Goal: Task Accomplishment & Management: Complete application form

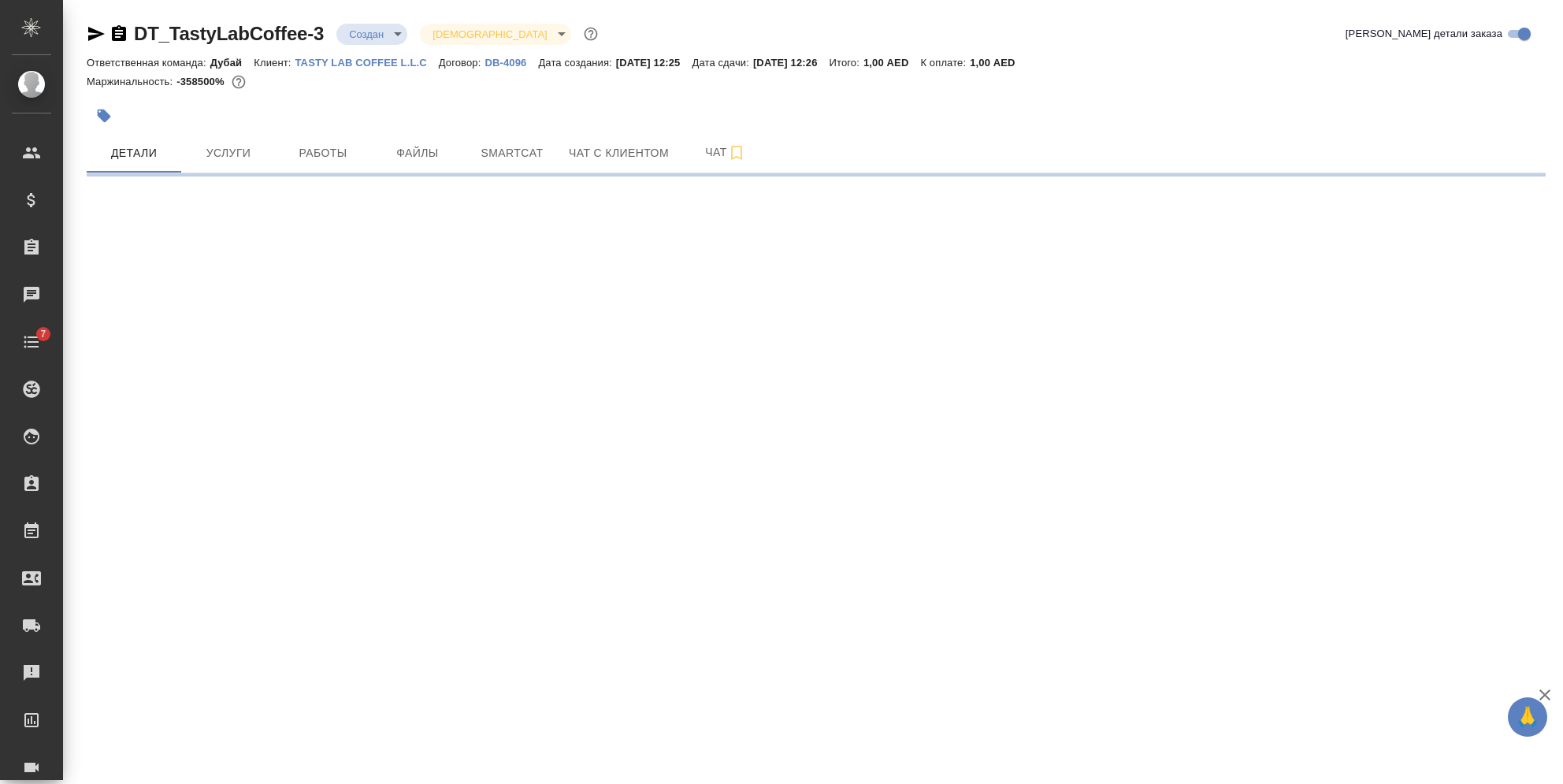
select select "RU"
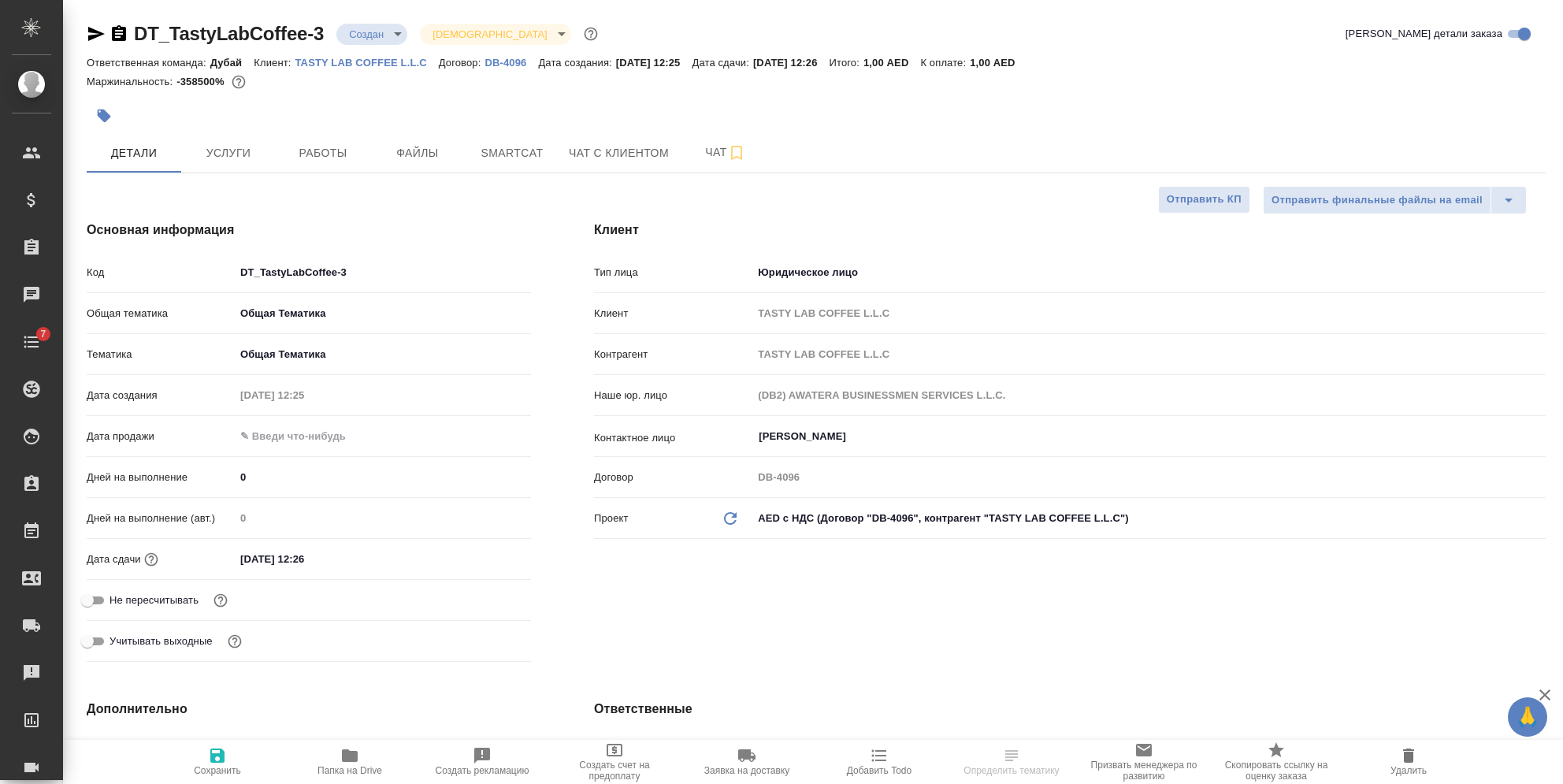
type input "[PERSON_NAME]"
type textarea "x"
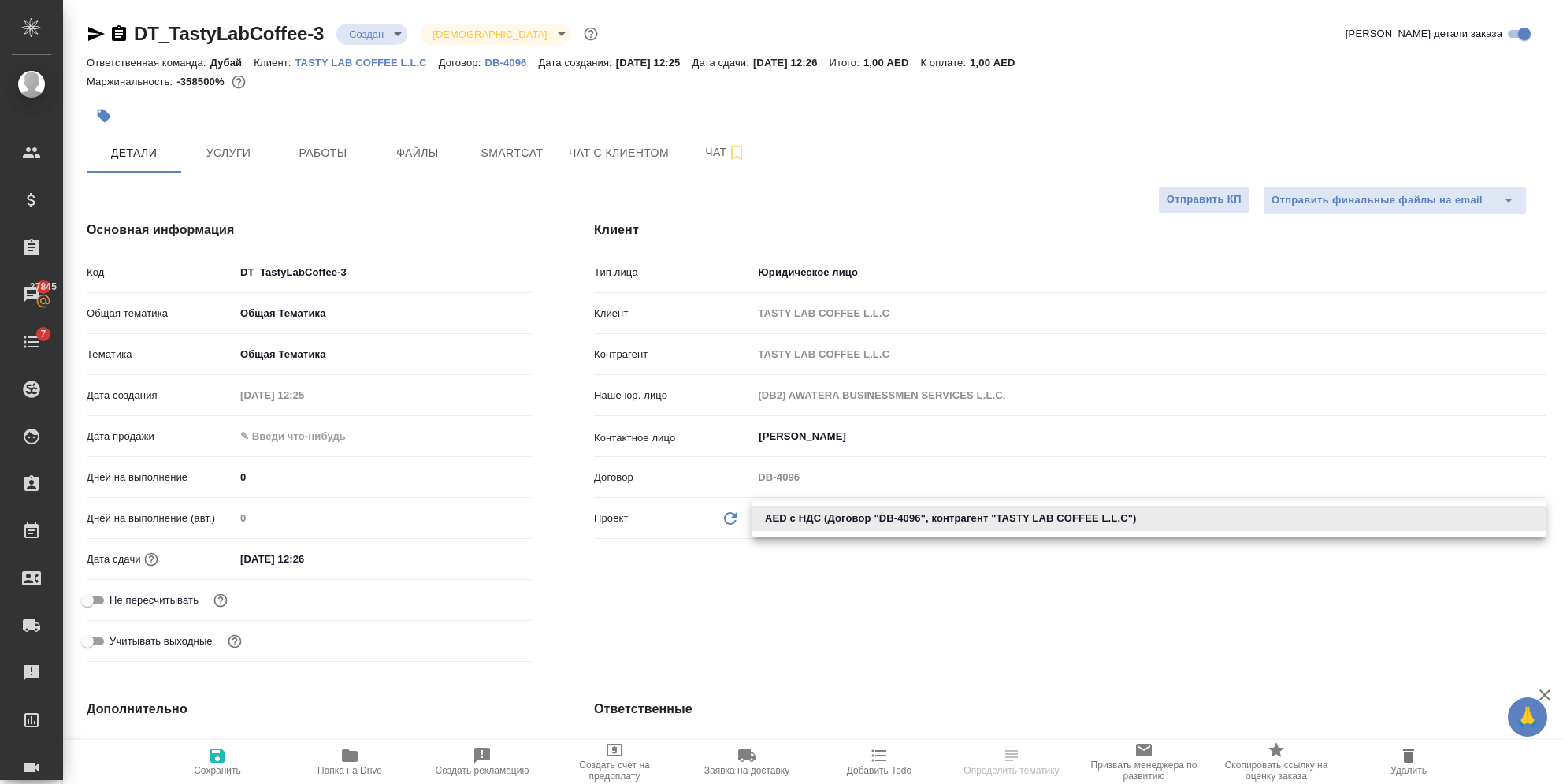
click at [784, 519] on body "🙏 .cls-1 fill:#fff; AWATERA [PERSON_NAME] Спецификации Заказы 37845 Чаты 7 Todo…" at bounding box center [782, 392] width 1563 height 784
click at [782, 536] on ul "AED с НДС (Договор "DB-4096", контрагент "TASTY LAB COFFEE L.L.C")" at bounding box center [1149, 518] width 794 height 38
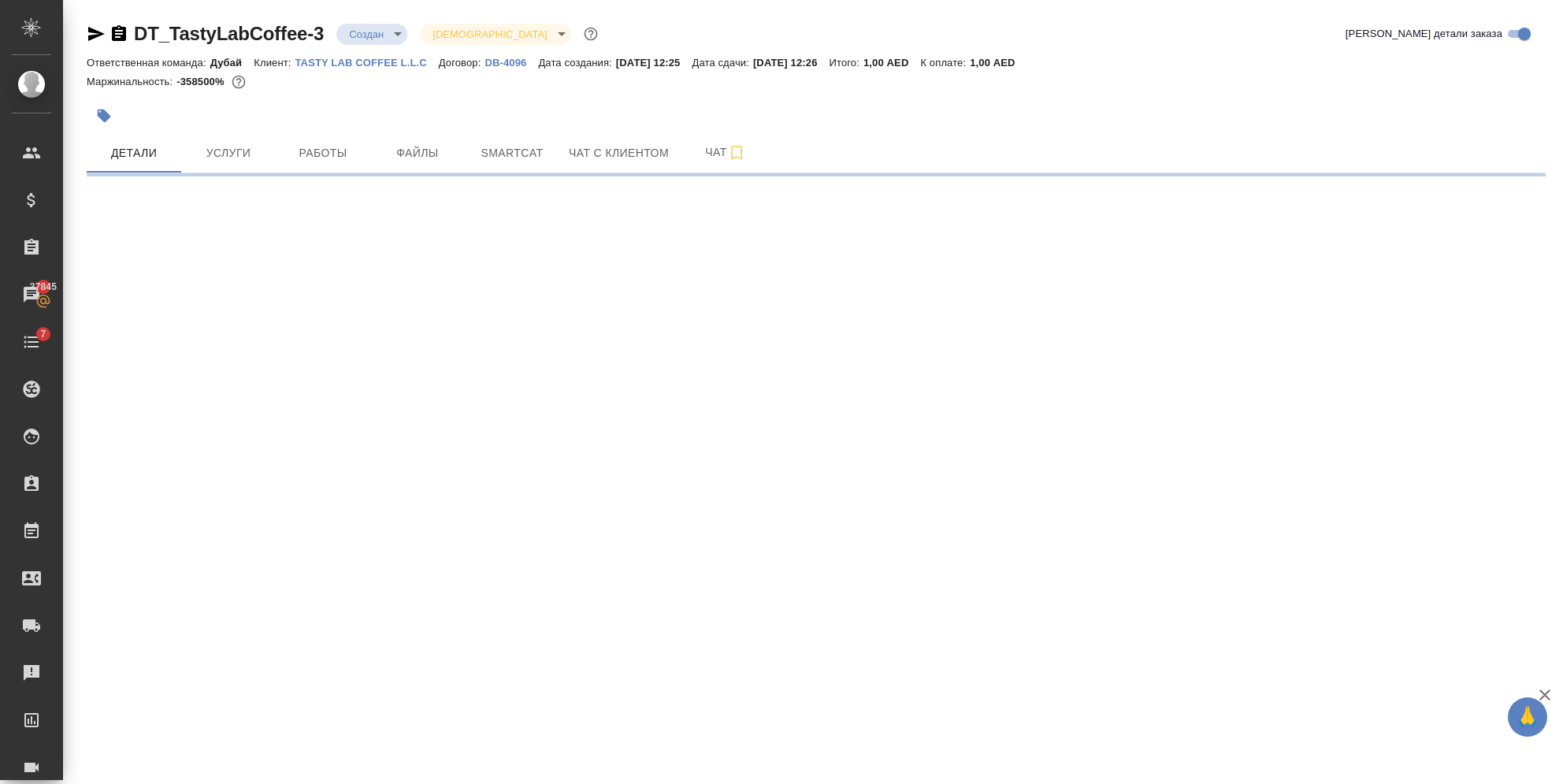
select select "RU"
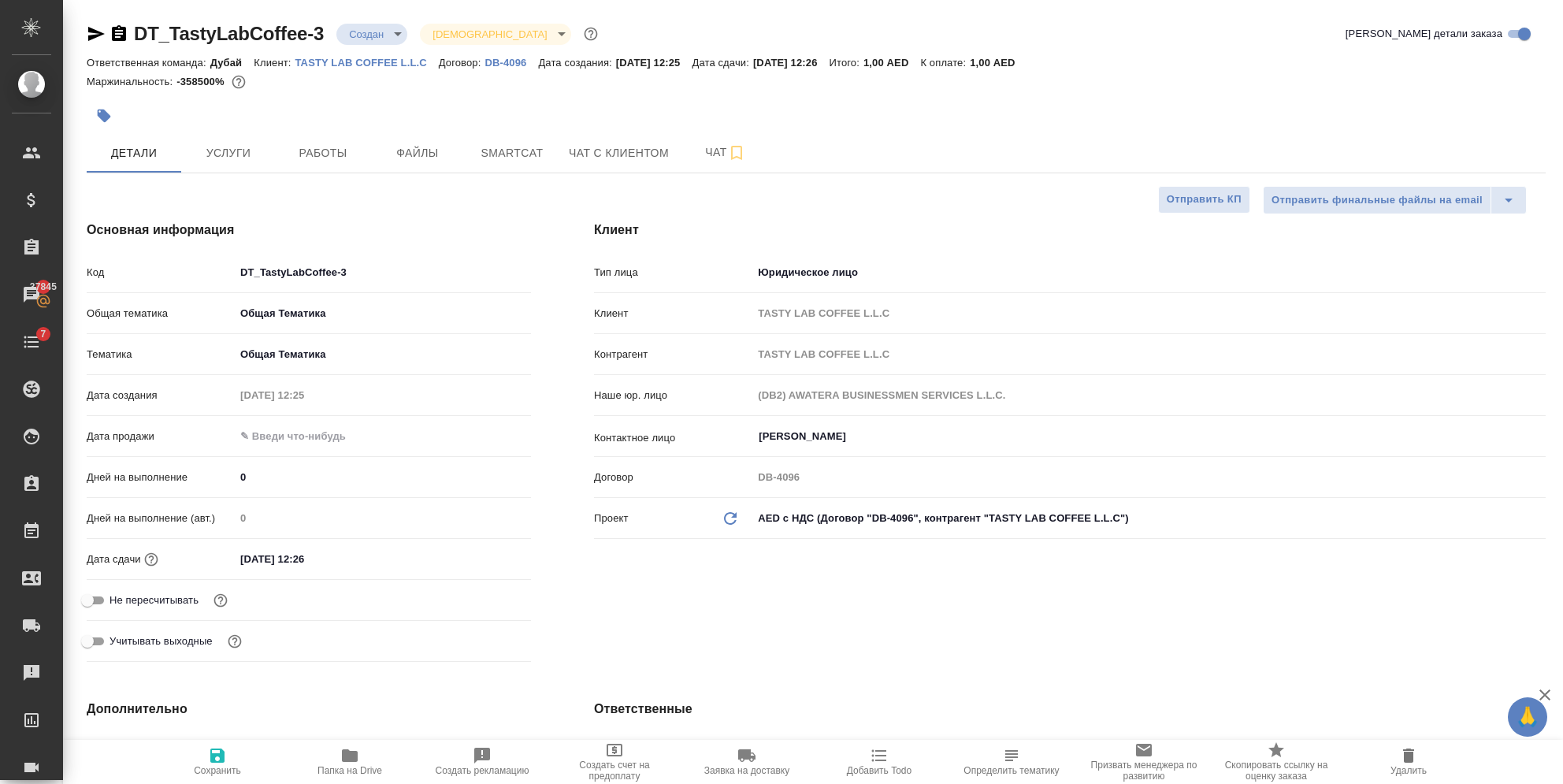
type textarea "x"
click at [507, 67] on p "DB-4096" at bounding box center [512, 63] width 53 height 12
type textarea "x"
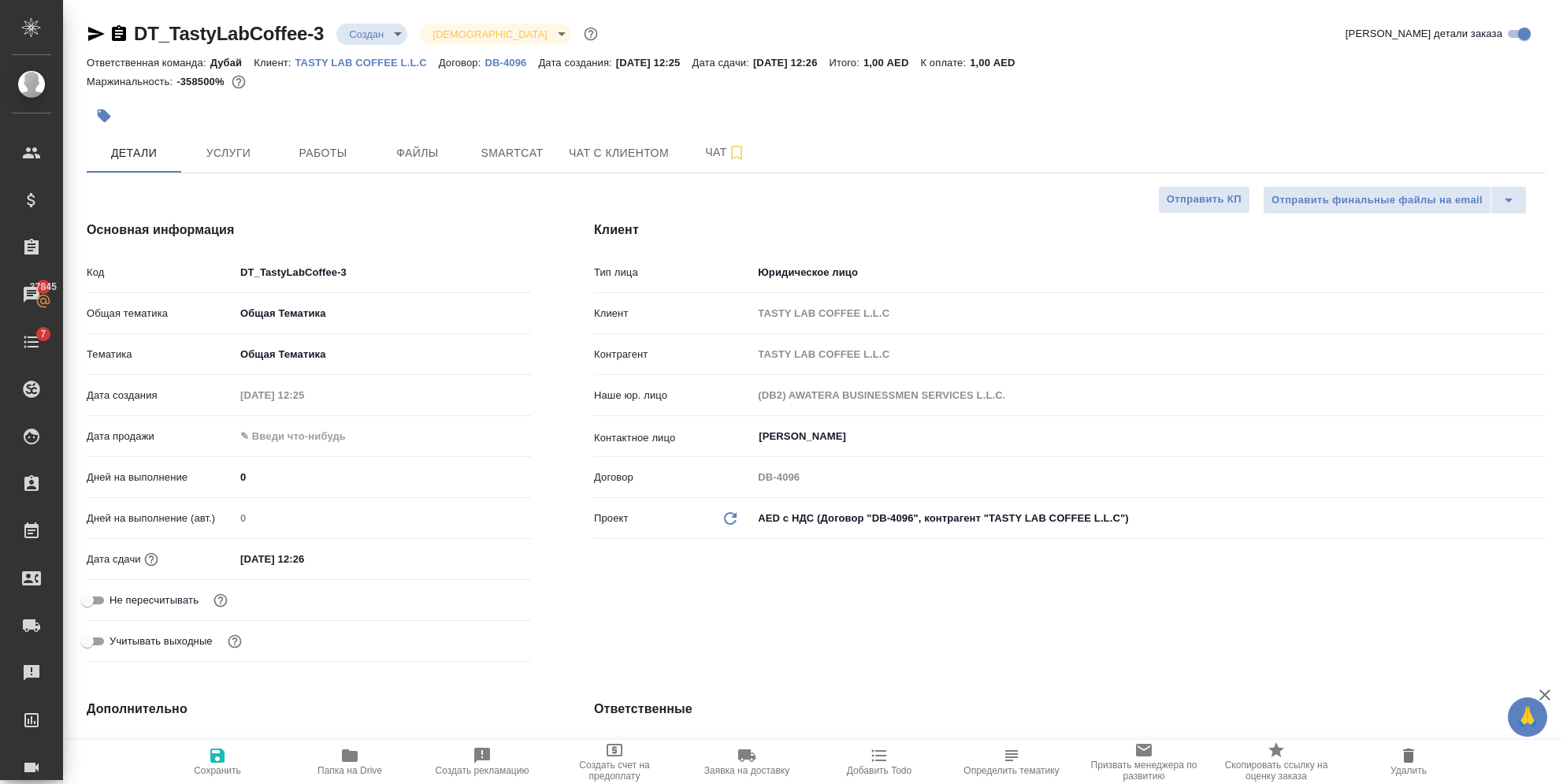
type textarea "x"
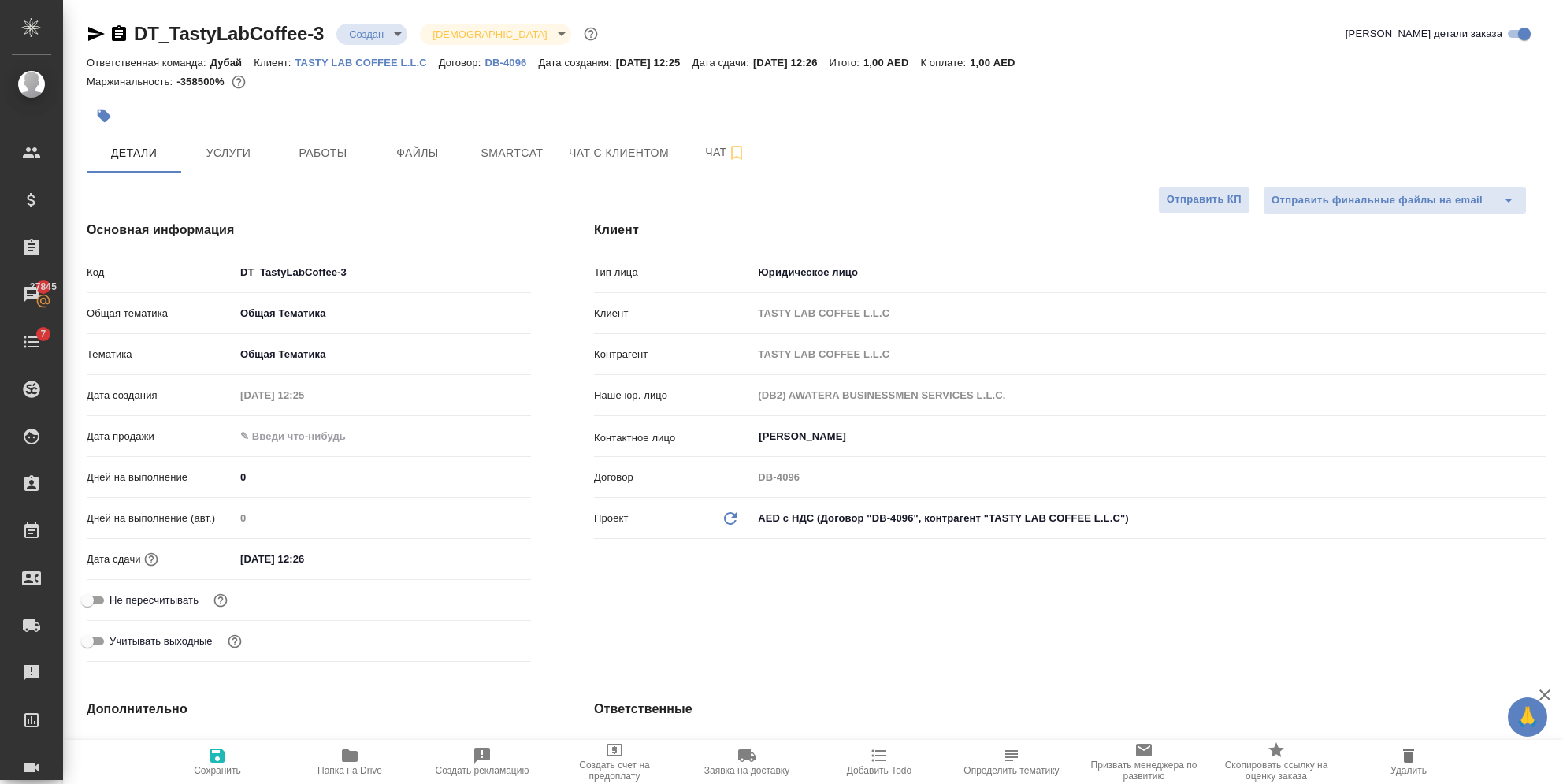
click at [732, 519] on icon "Обновить данные" at bounding box center [731, 518] width 19 height 19
type textarea "x"
type input "(DB) AWATERA BUSINESSMEN SERVICES L.L.C."
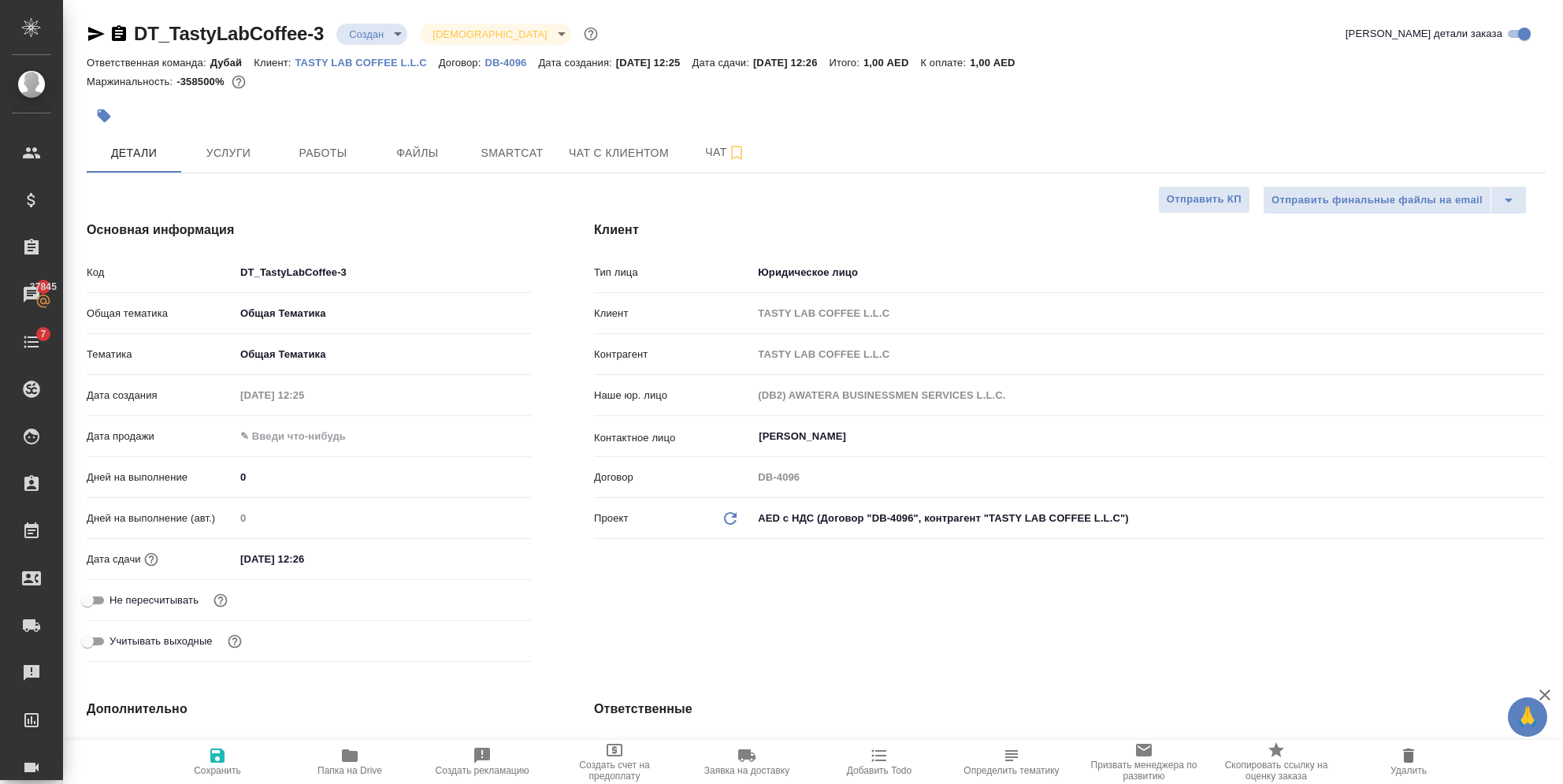
type textarea "x"
click at [210, 761] on icon "button" at bounding box center [217, 756] width 14 height 14
type textarea "x"
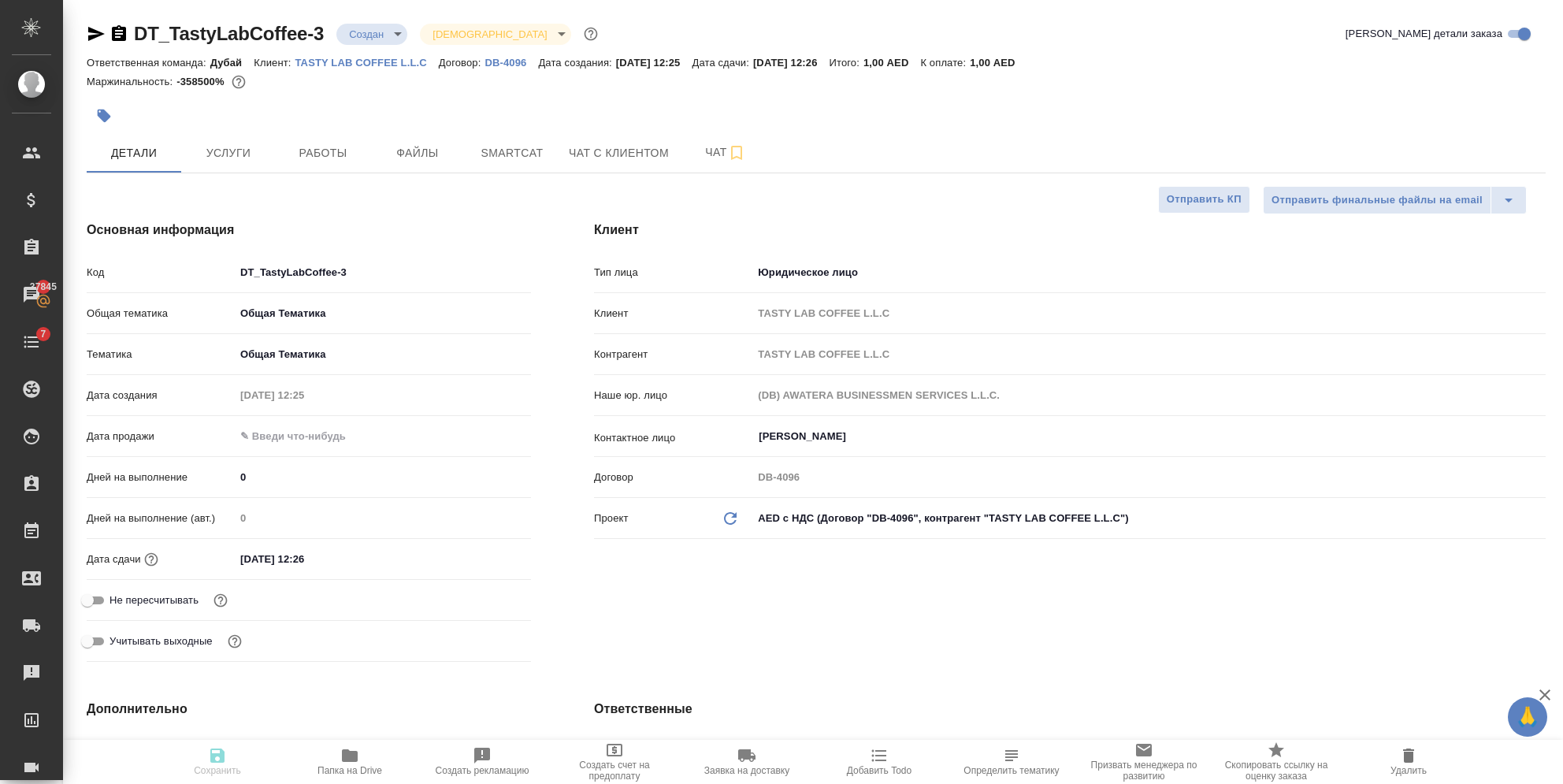
type textarea "x"
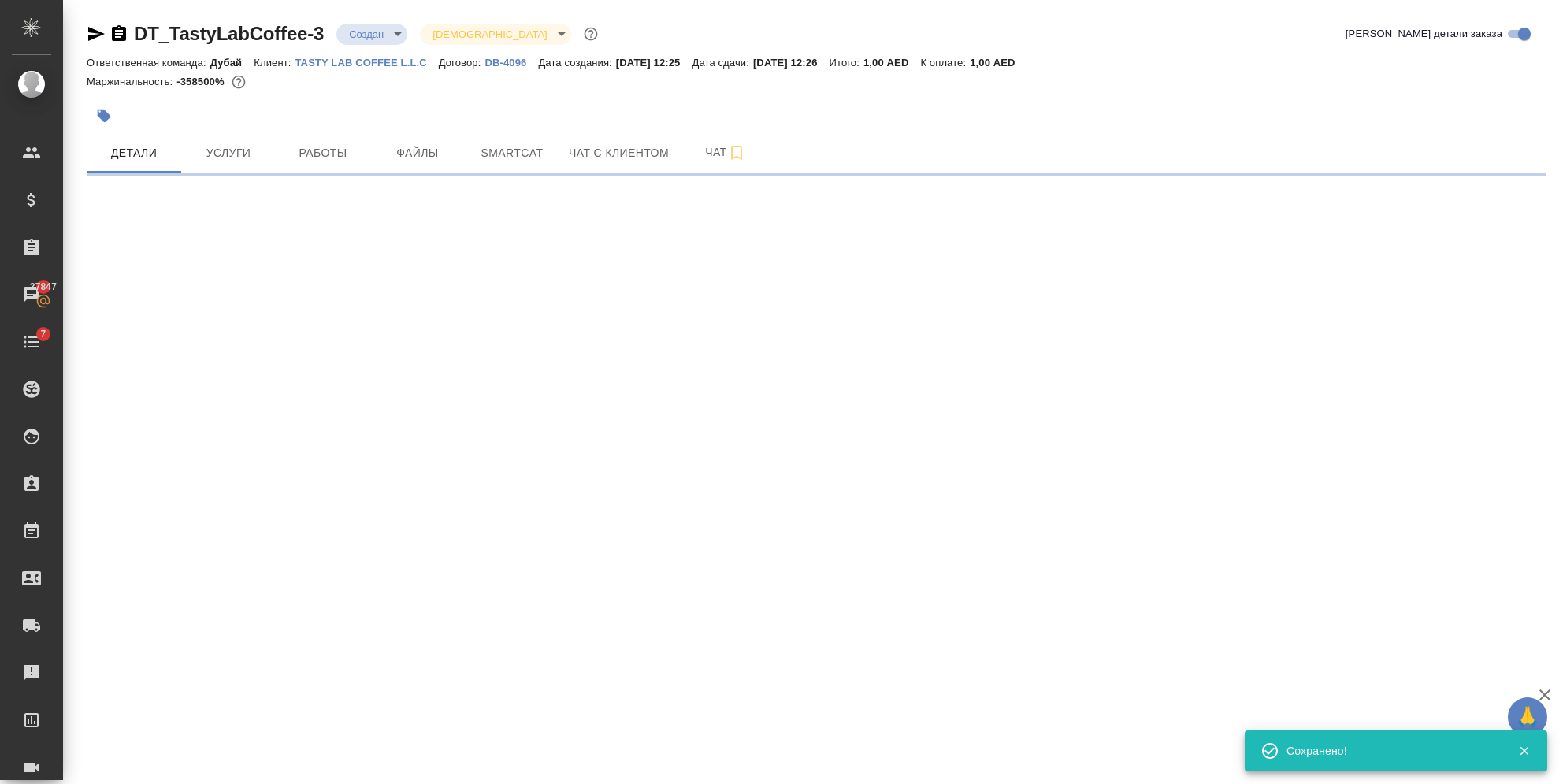
select select "RU"
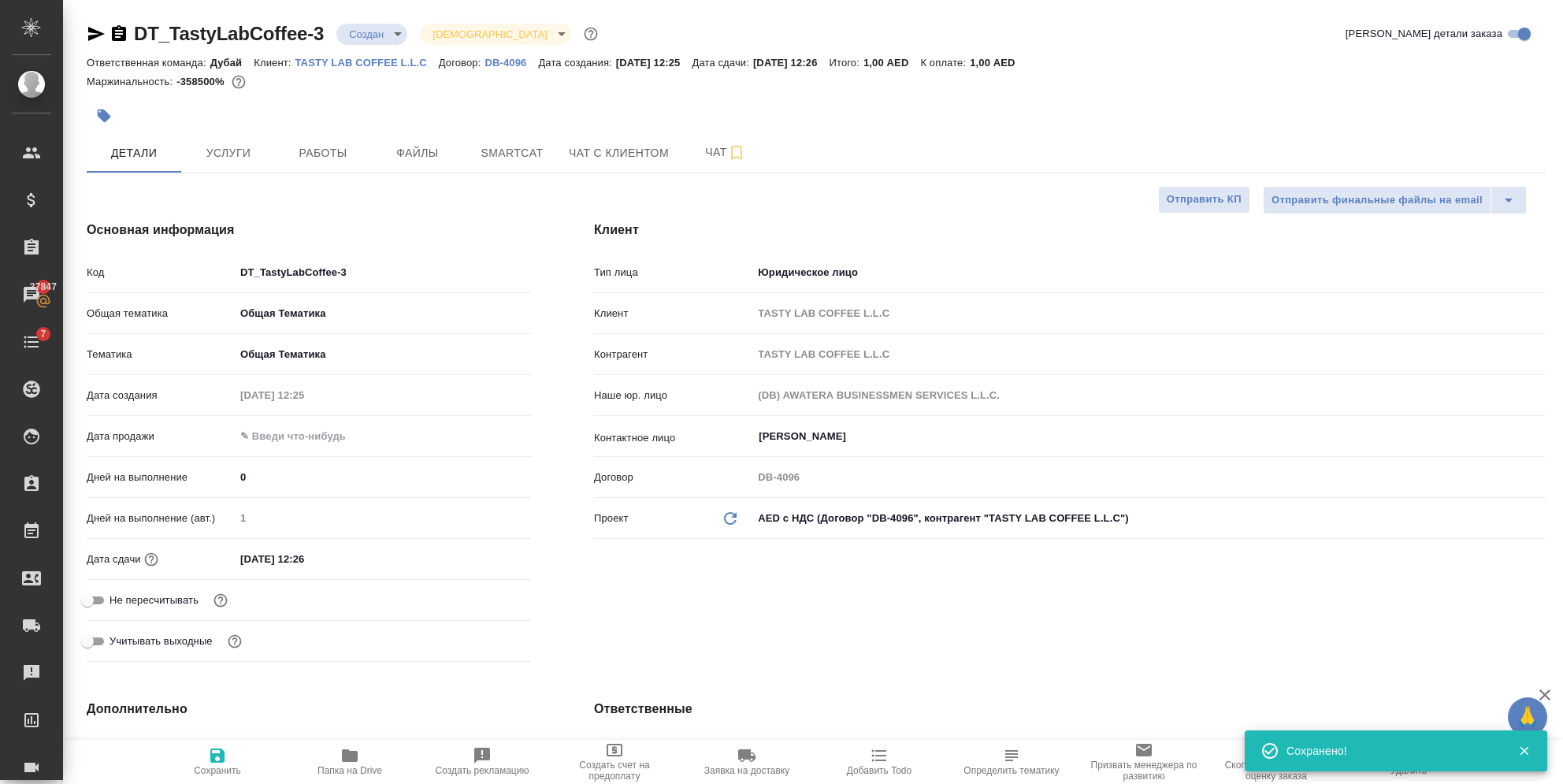
type textarea "x"
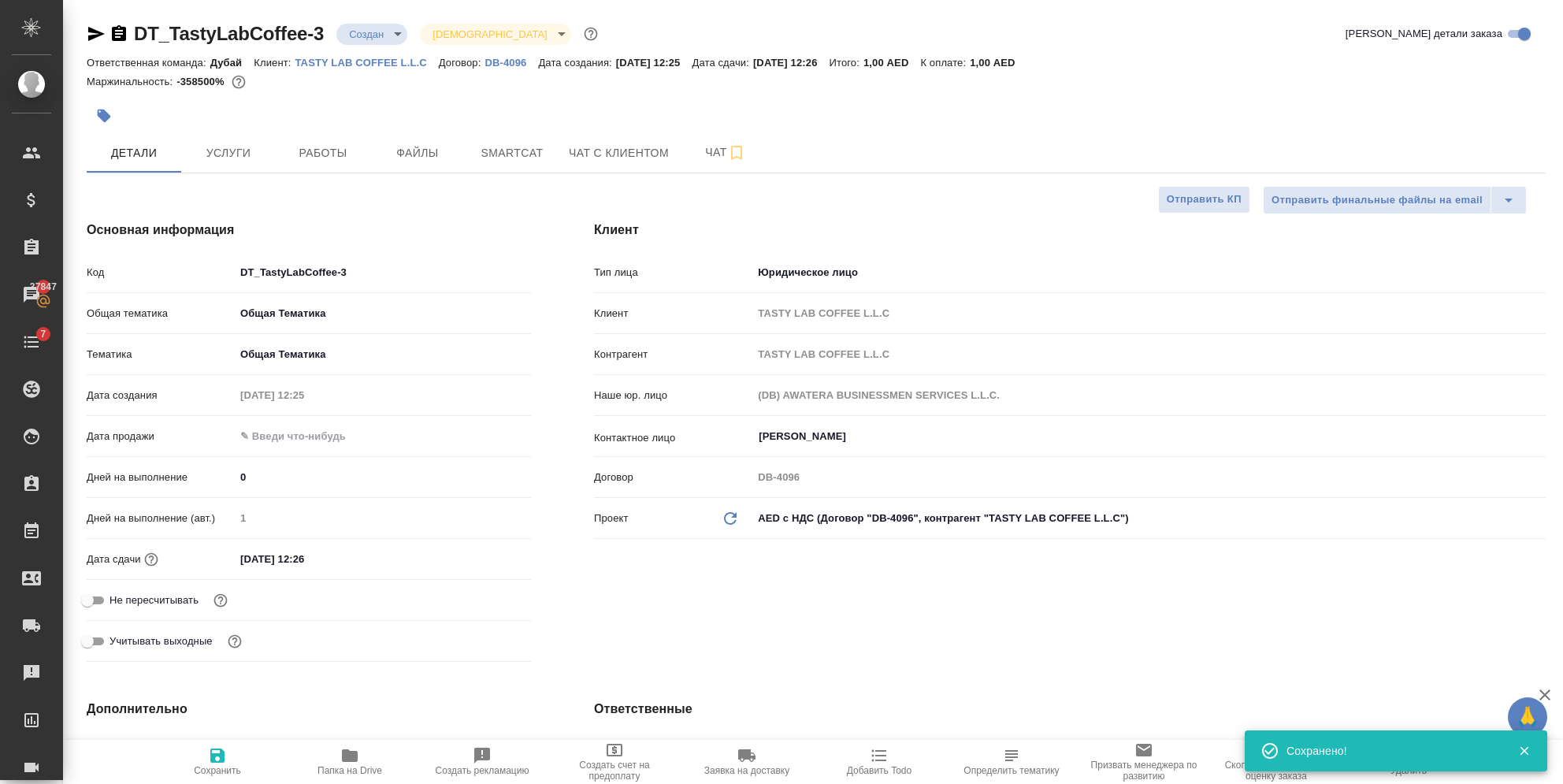
type textarea "x"
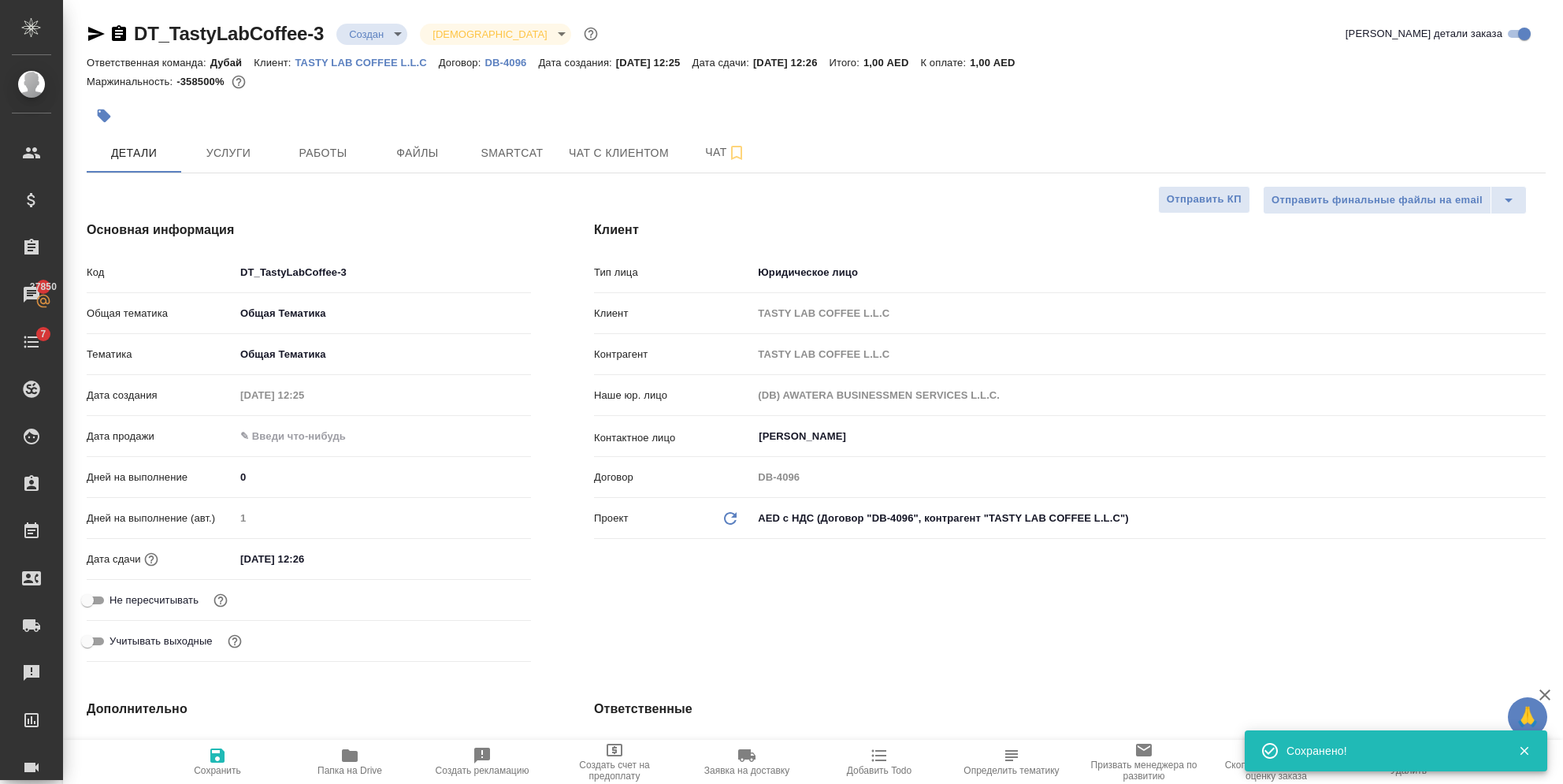
type textarea "x"
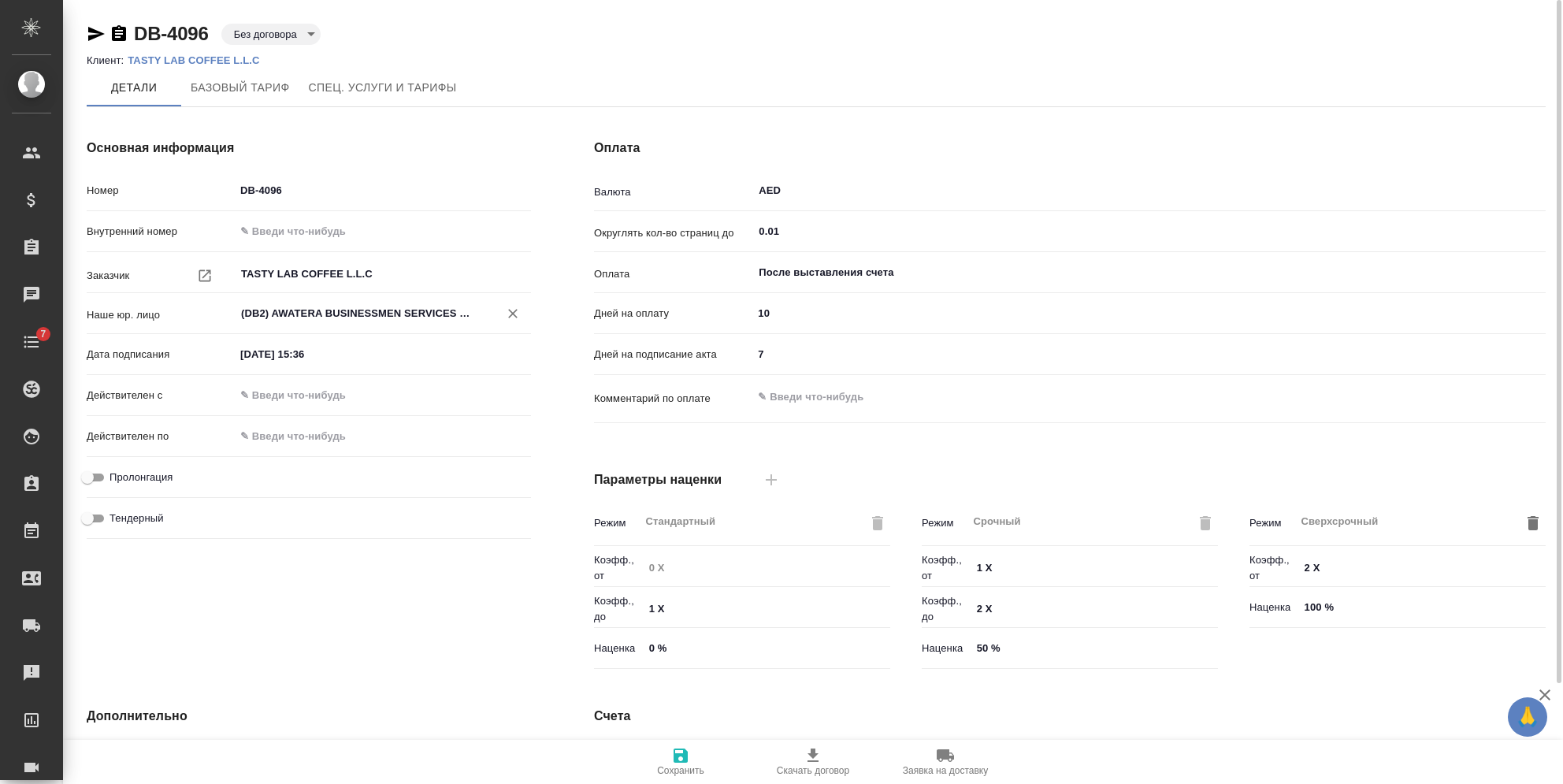
click at [342, 323] on input "(DB2) AWATERA BUSINESSMEN SERVICES L.L.C." at bounding box center [356, 314] width 234 height 19
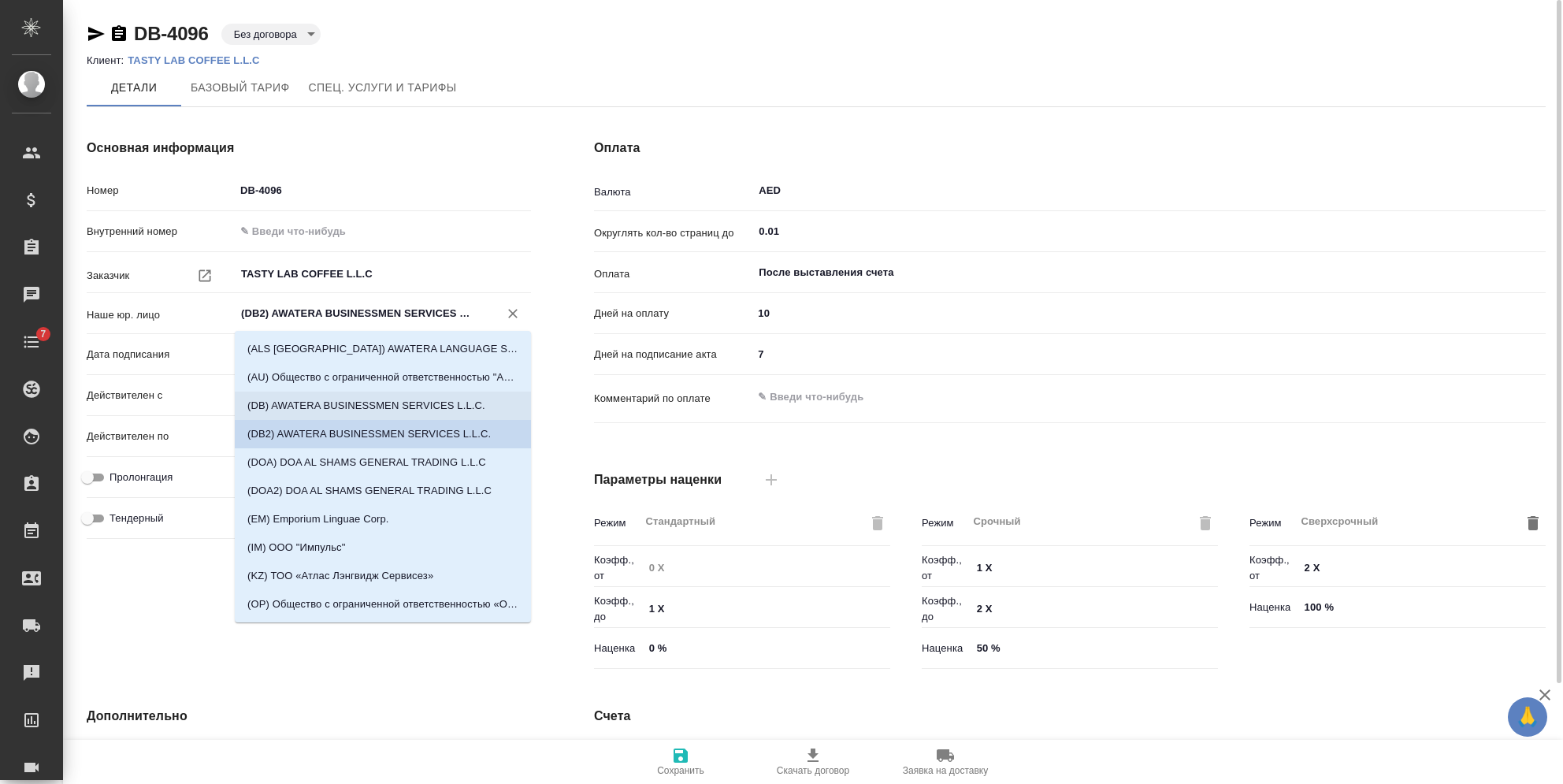
click at [321, 405] on p "(DB) AWATERA BUSINESSMEN SERVICES L.L.C." at bounding box center [367, 405] width 238 height 16
type input "(DB) AWATERA BUSINESSMEN SERVICES L.L.C."
type textarea "x"
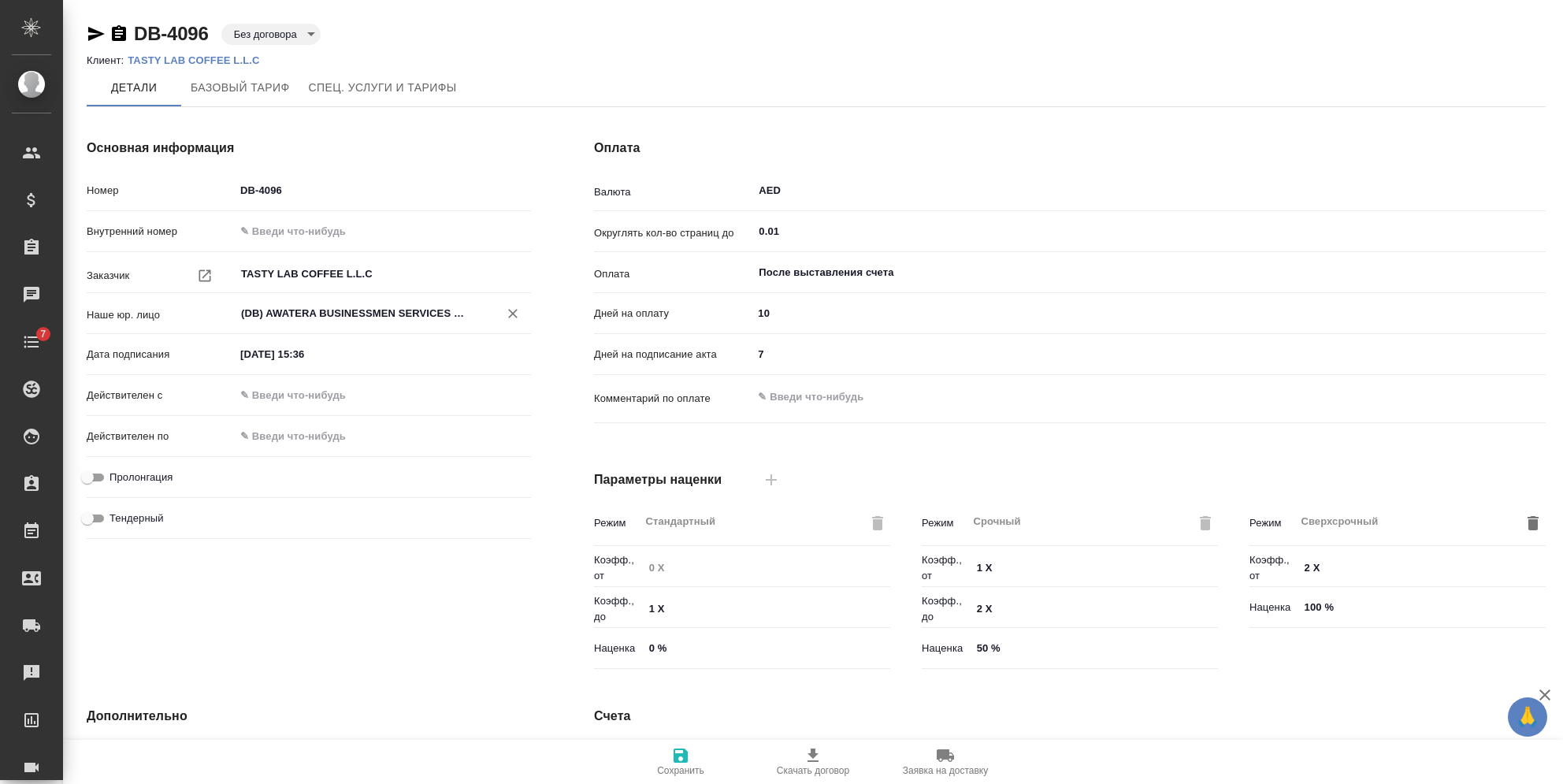
click at [681, 756] on icon "button" at bounding box center [681, 756] width 14 height 14
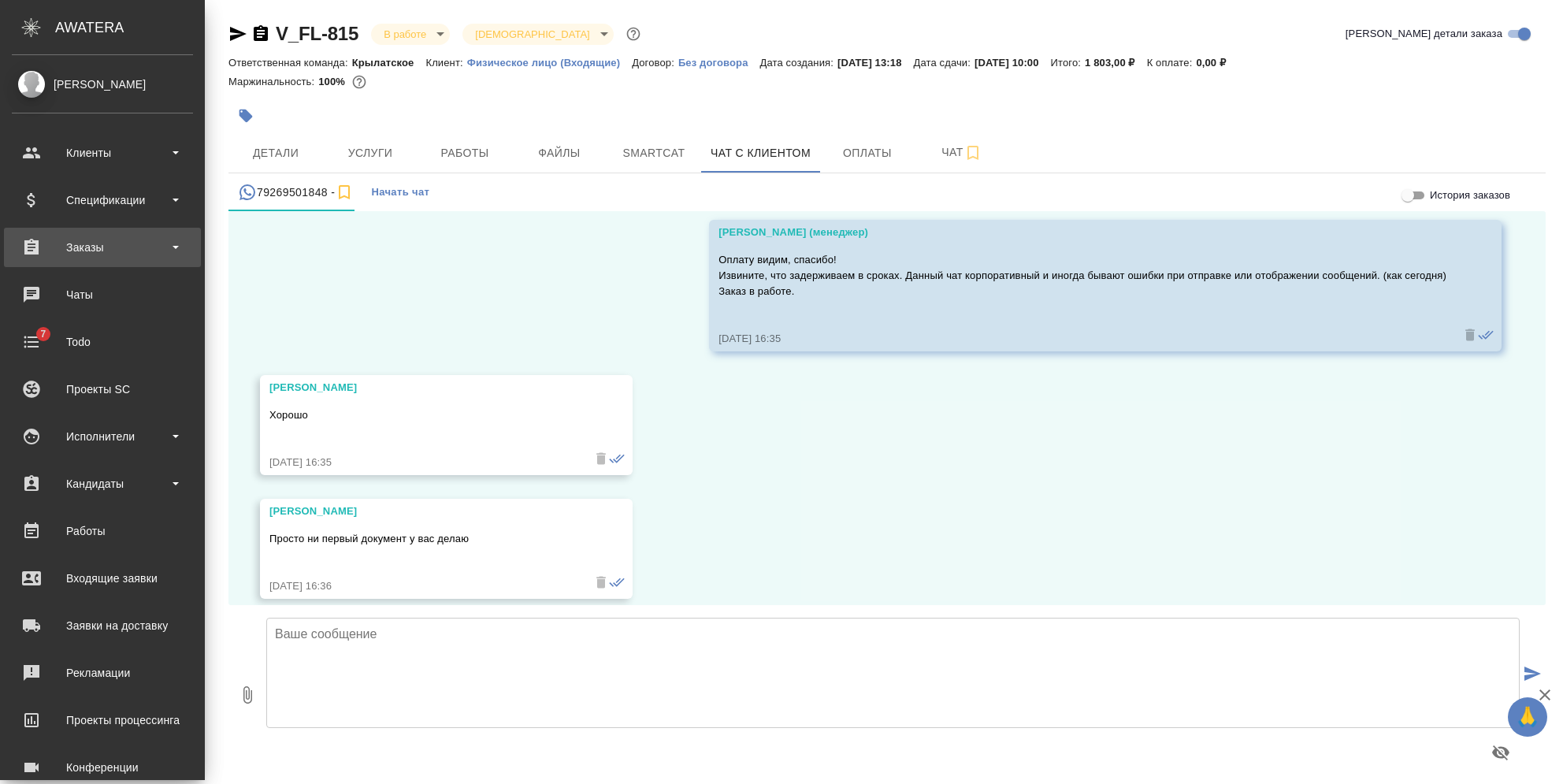
scroll to position [4935, 0]
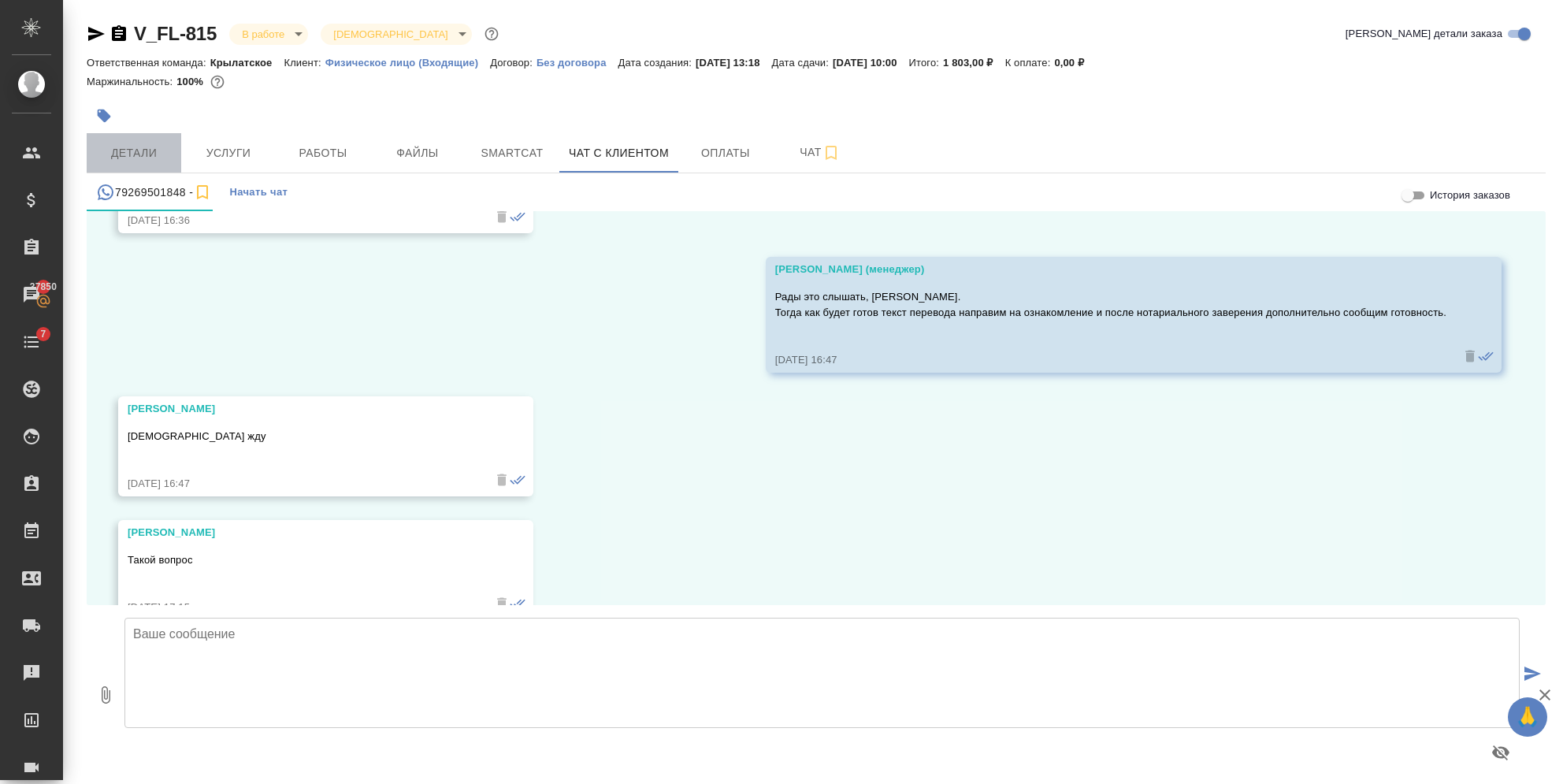
drag, startPoint x: 160, startPoint y: 189, endPoint x: 143, endPoint y: 152, distance: 40.7
click at [143, 152] on span "Детали" at bounding box center [134, 153] width 76 height 20
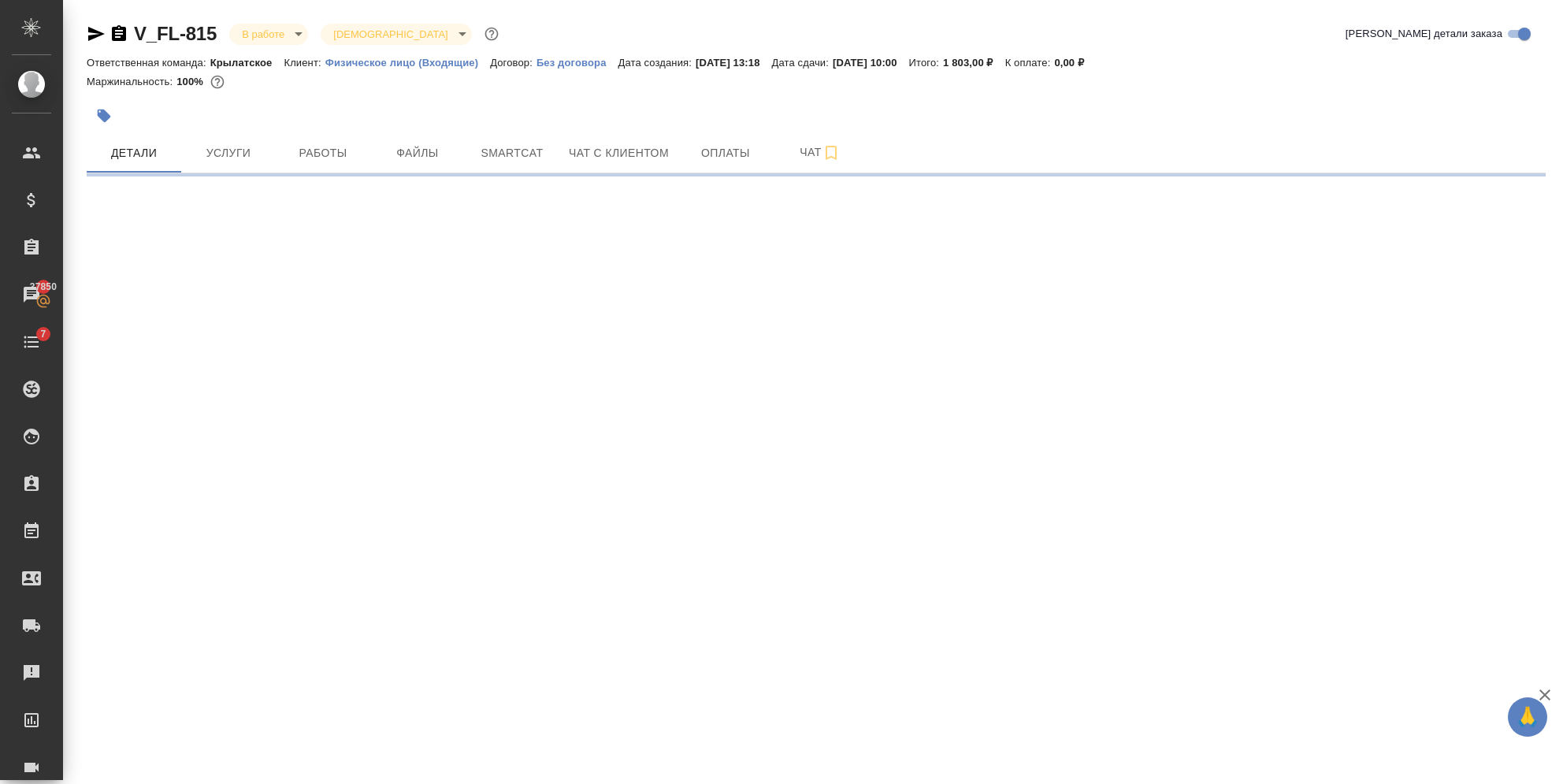
select select "RU"
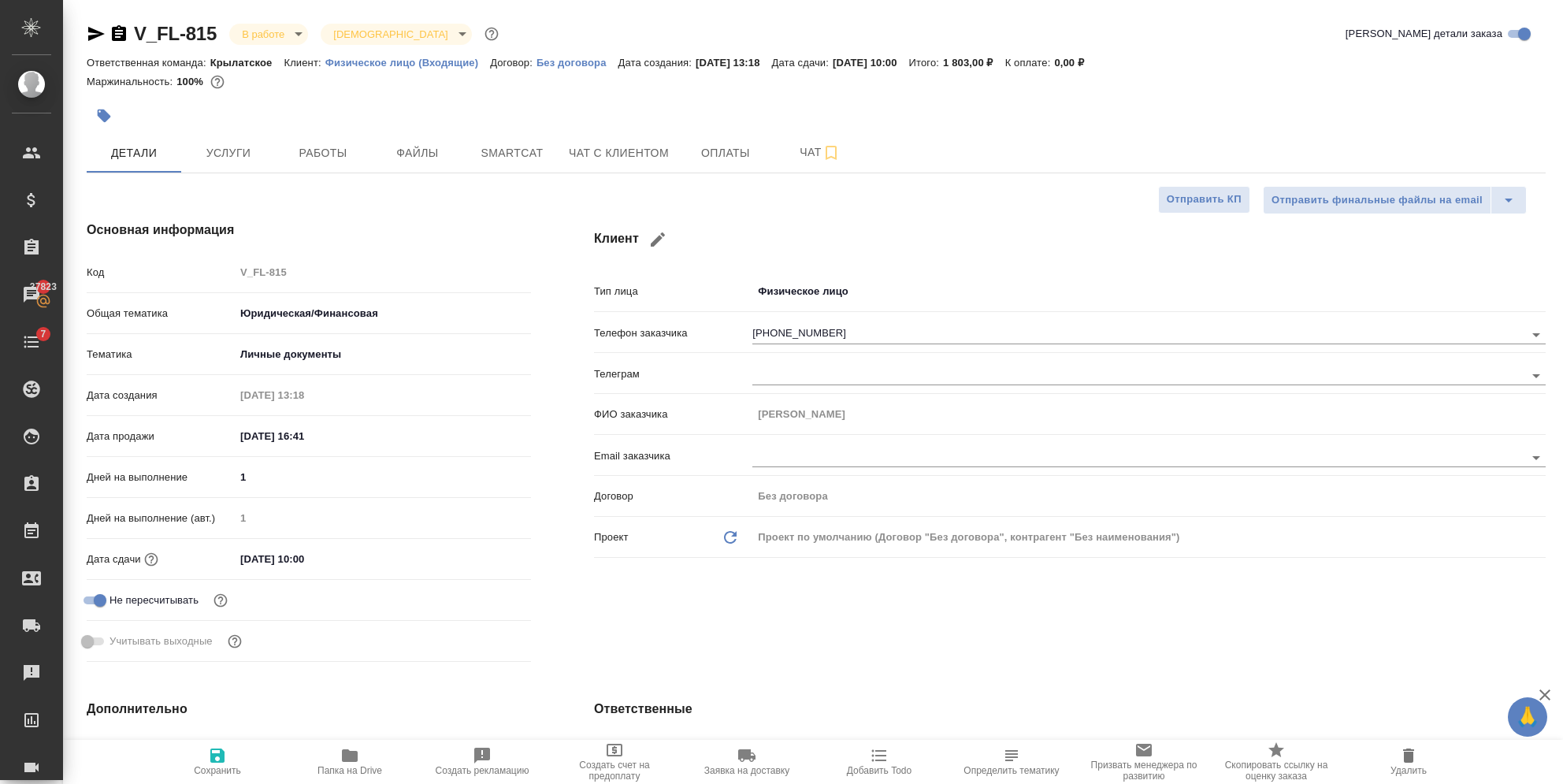
type textarea "x"
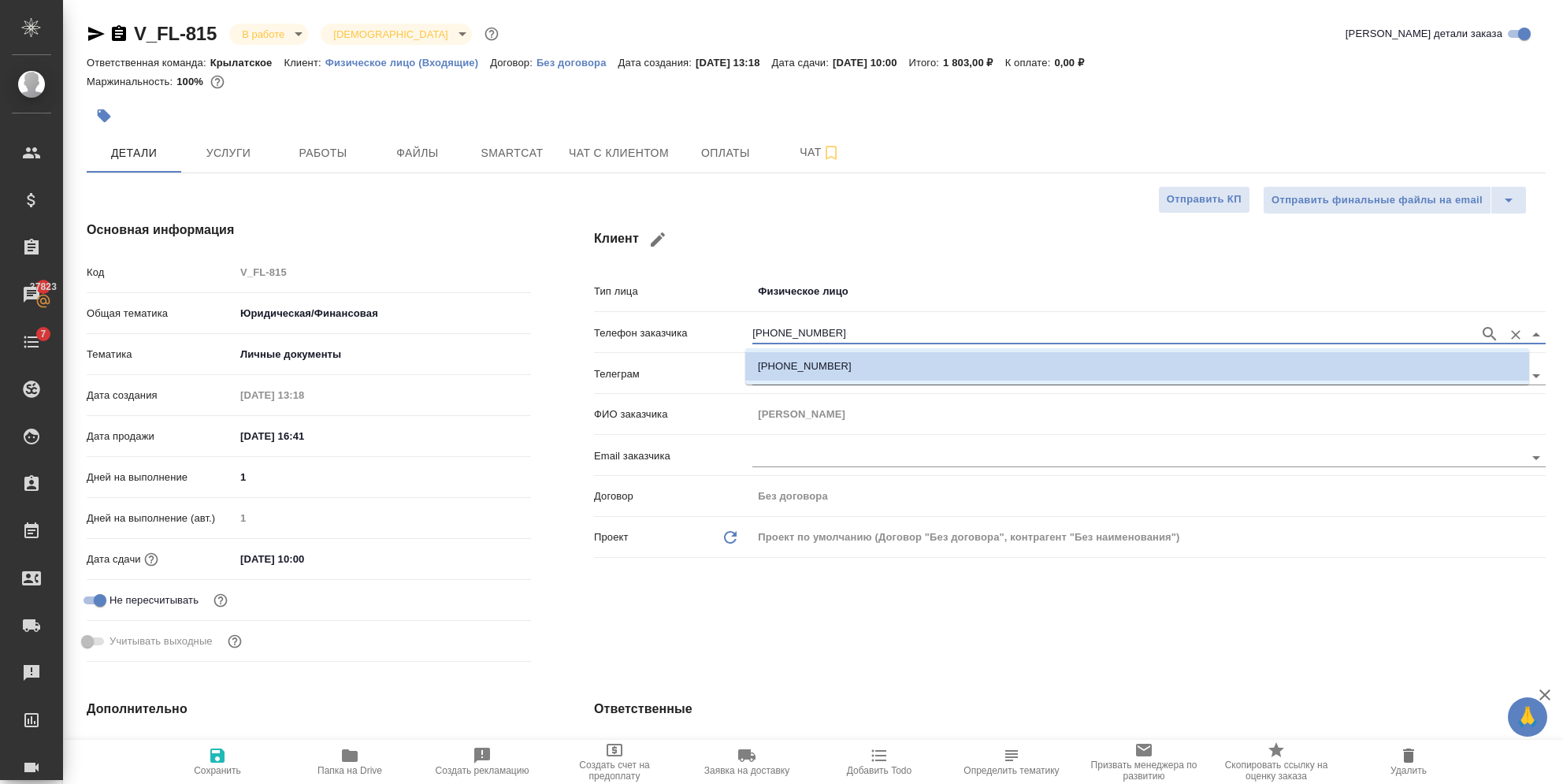
drag, startPoint x: 834, startPoint y: 330, endPoint x: 694, endPoint y: 331, distance: 140.0
click at [694, 331] on div "Телефон заказчика +79269501848" at bounding box center [1070, 332] width 951 height 28
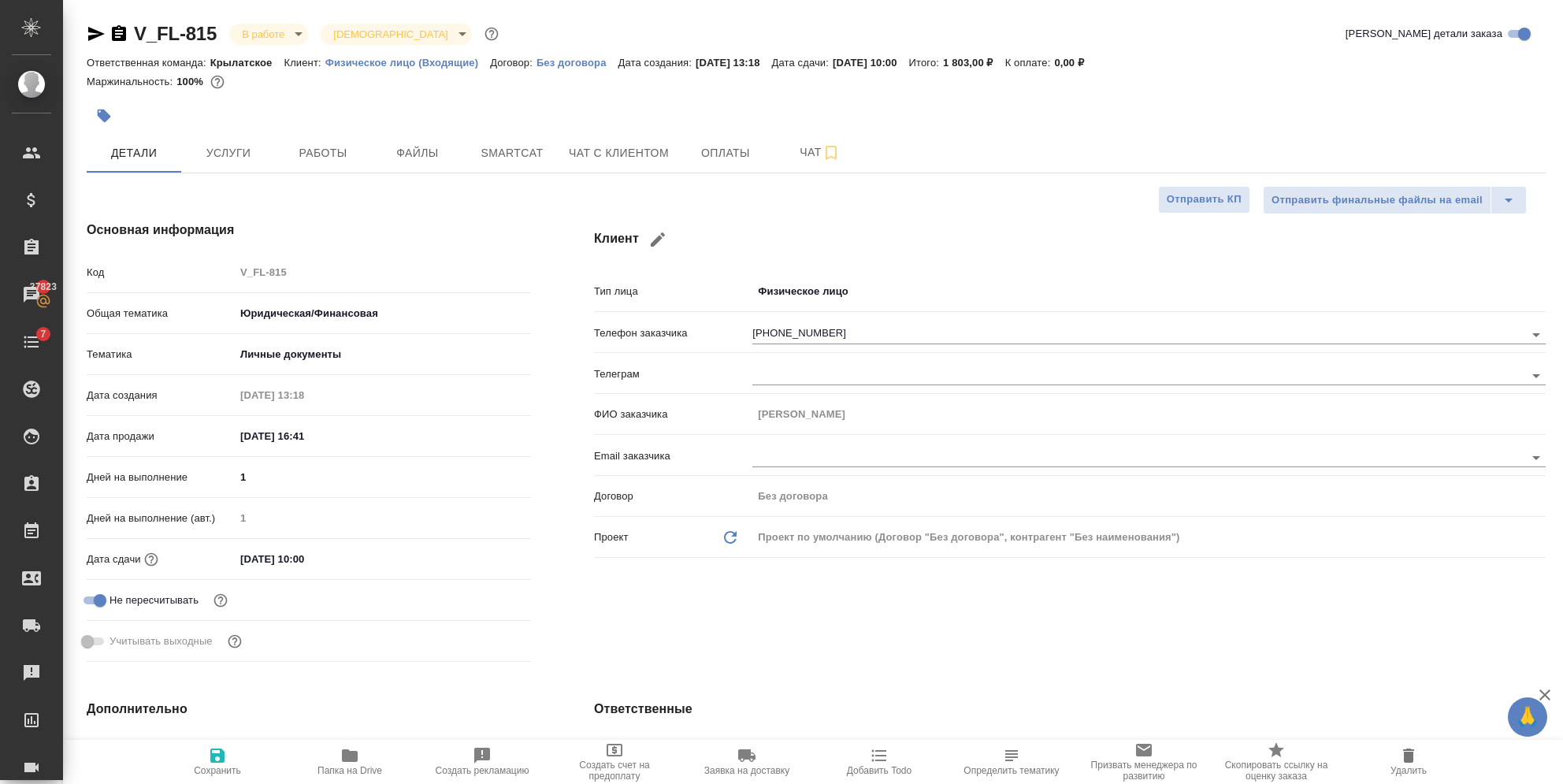
type textarea "x"
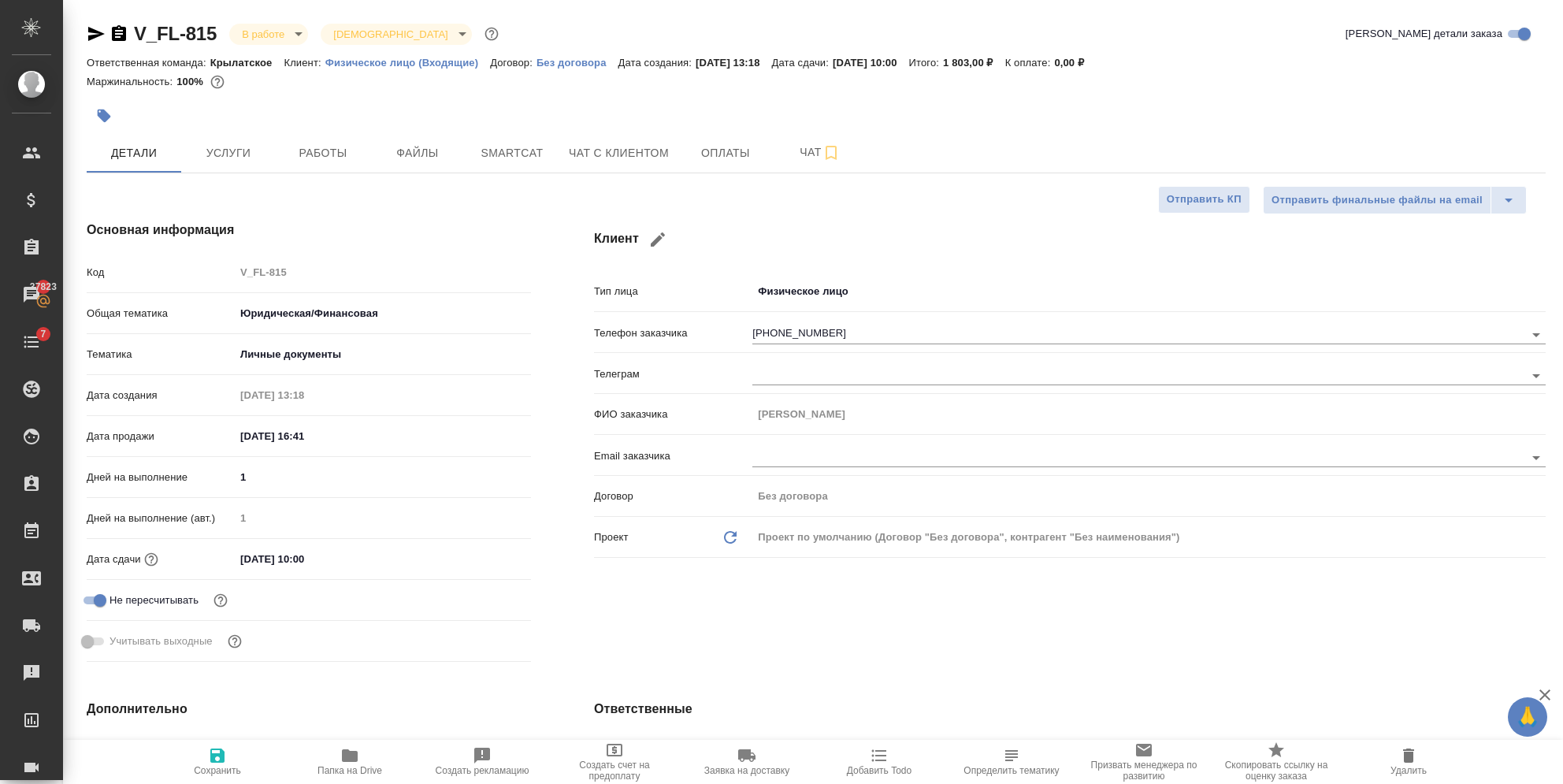
type textarea "x"
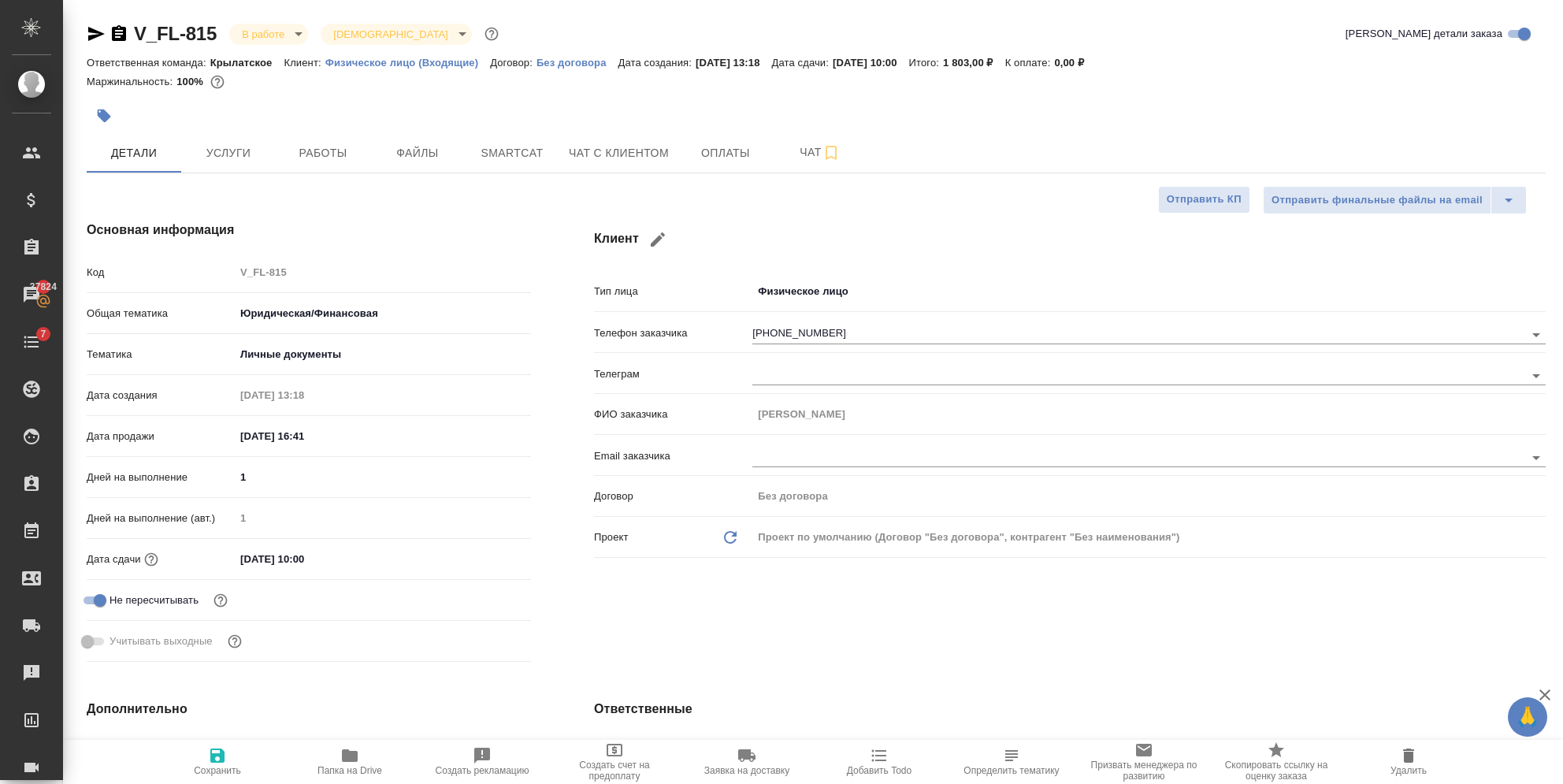
type textarea "x"
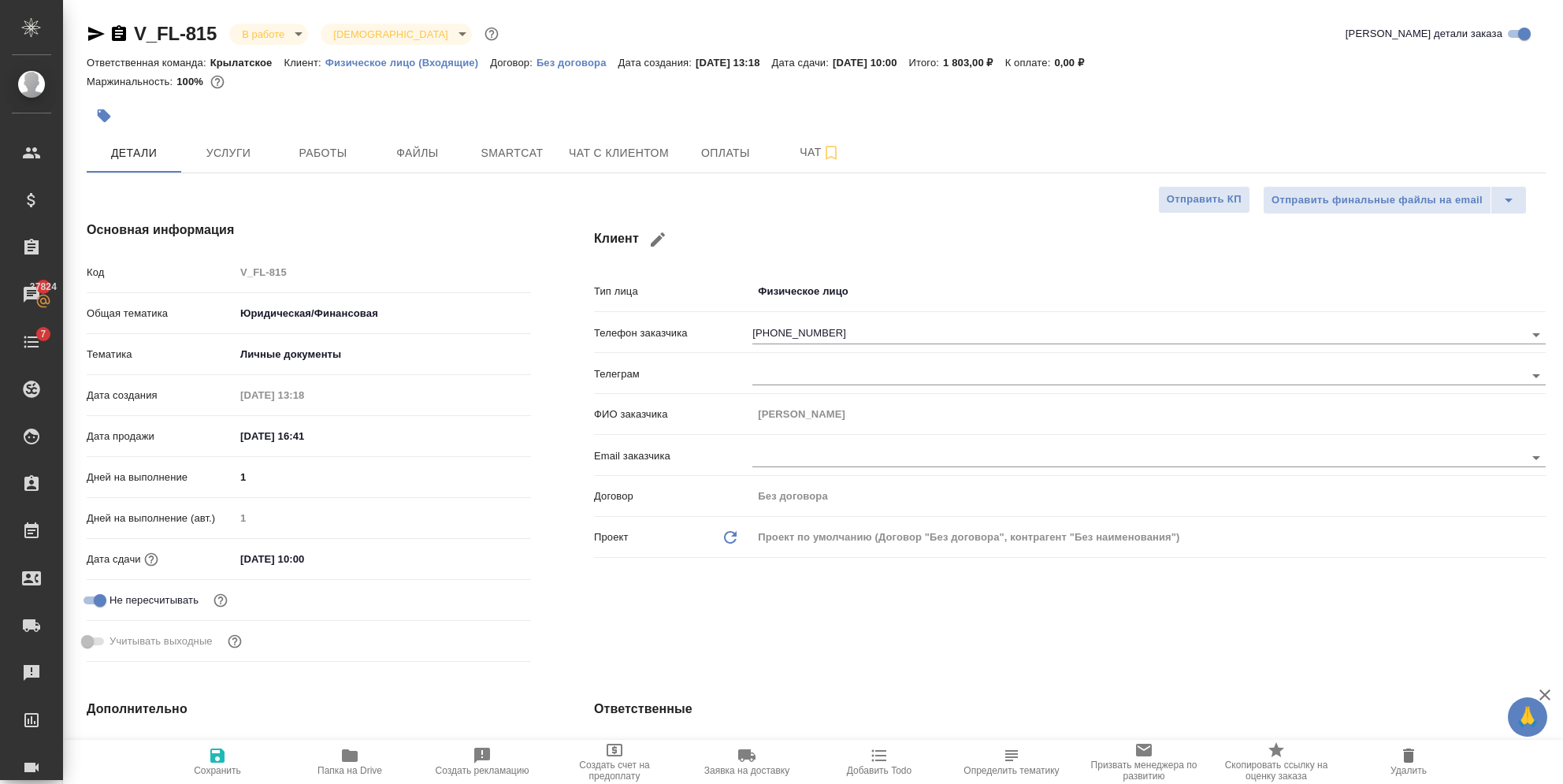
type textarea "x"
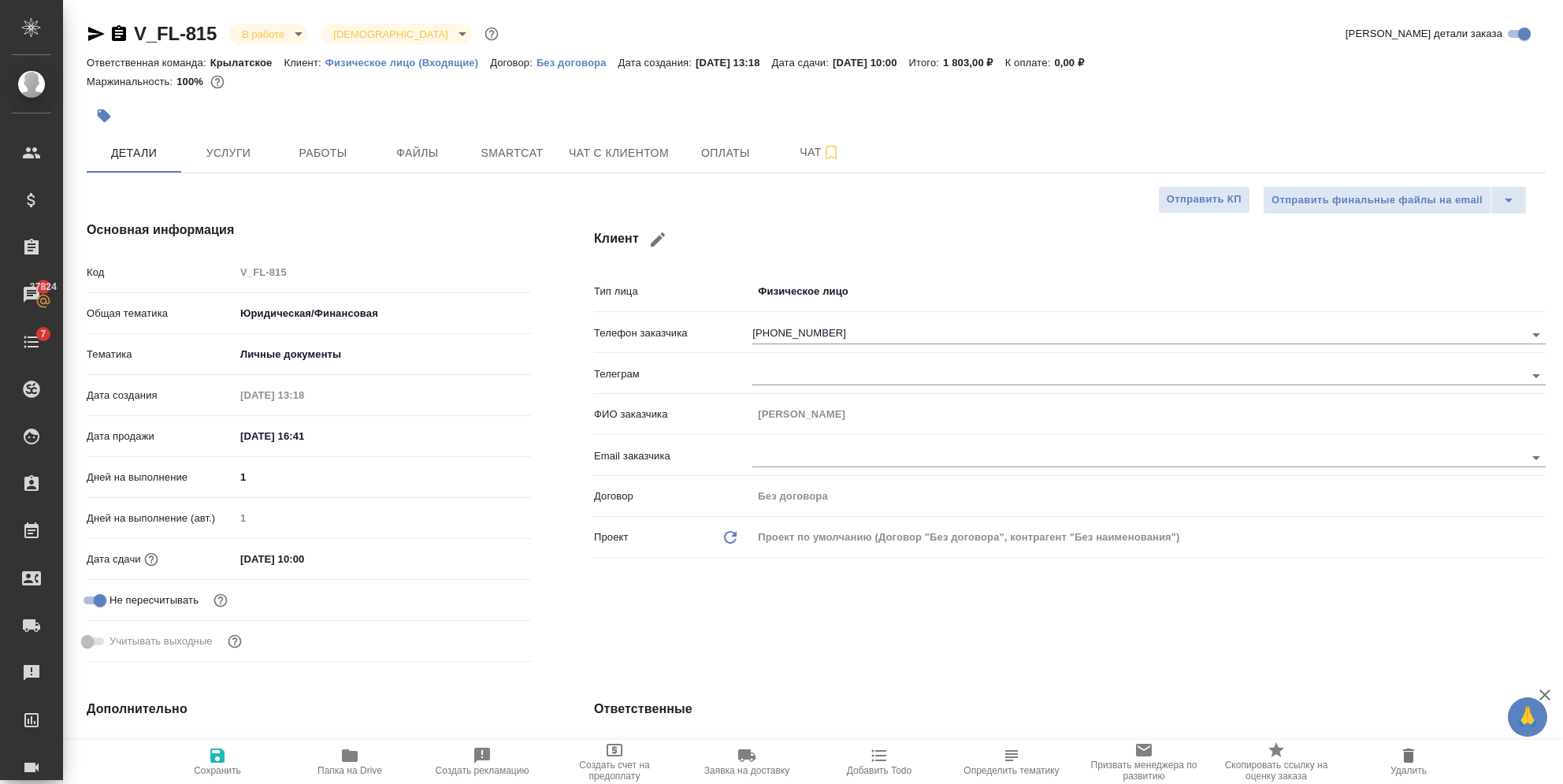
type textarea "x"
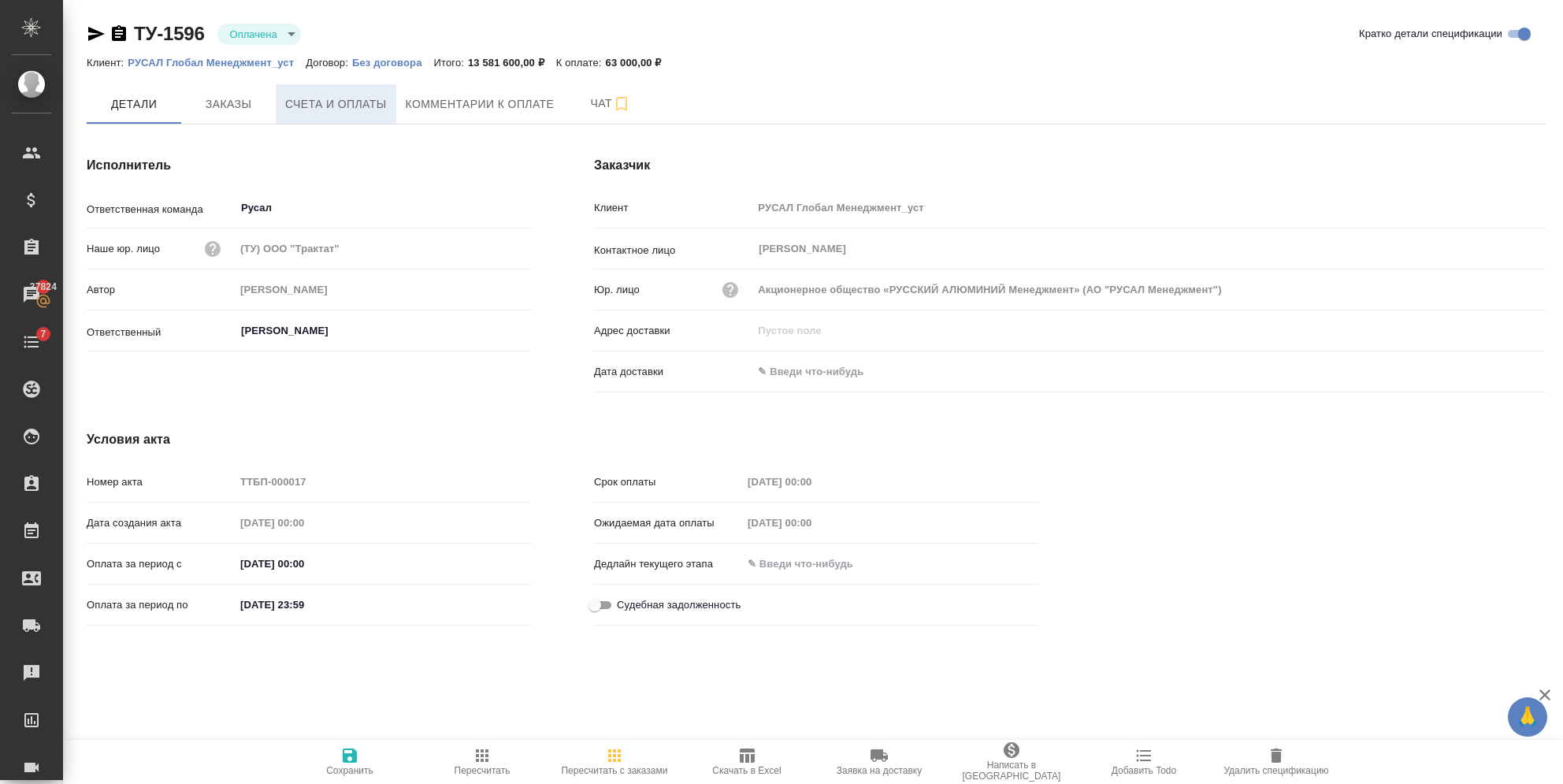
click at [350, 101] on span "Счета и оплаты" at bounding box center [336, 104] width 102 height 20
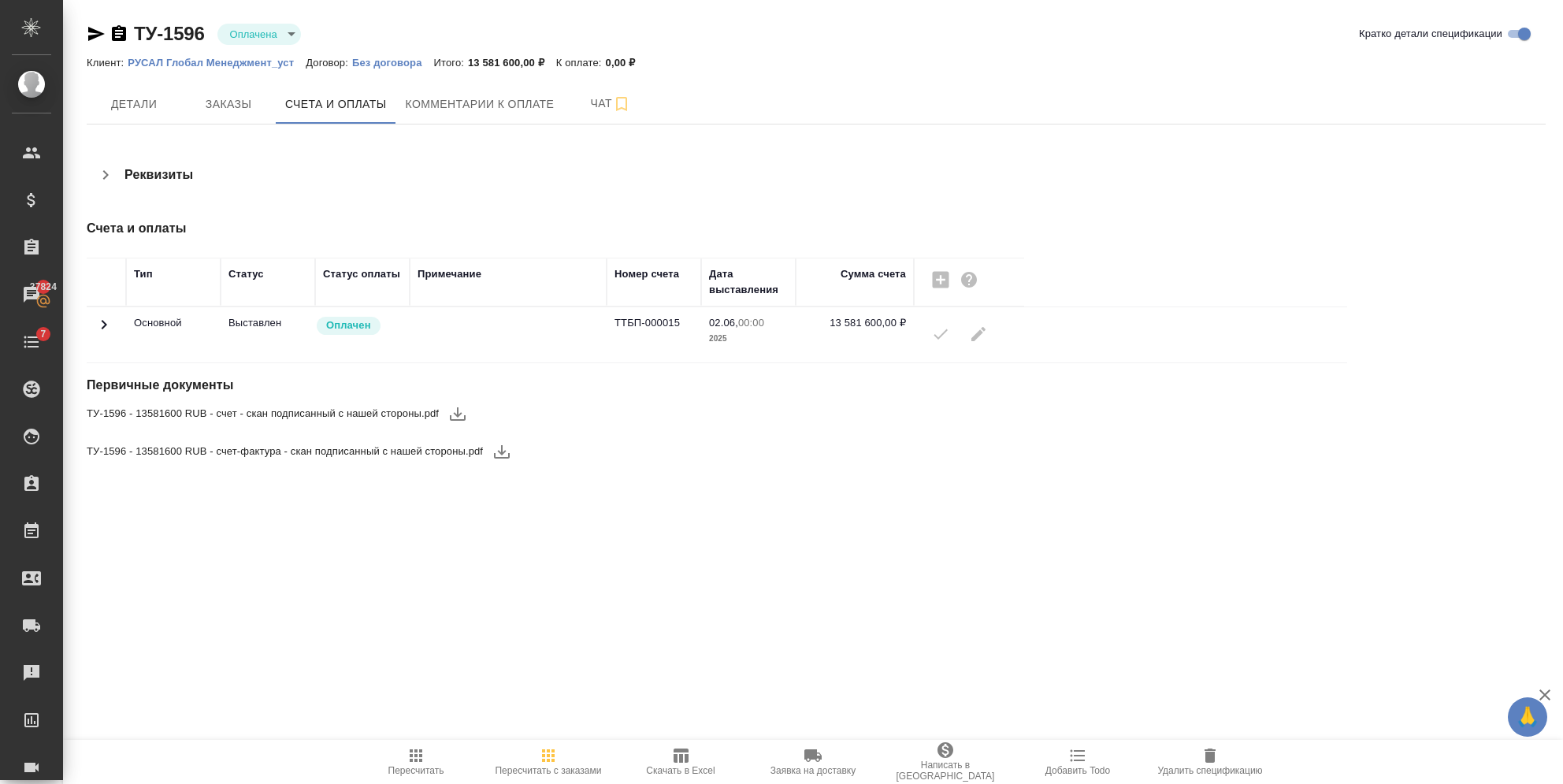
click at [573, 610] on div ".cls-1 fill:#fff; AWATERA Semenets Irina Клиенты Спецификации Заказы 37824 Чаты…" at bounding box center [782, 392] width 1563 height 784
